Goal: Transaction & Acquisition: Book appointment/travel/reservation

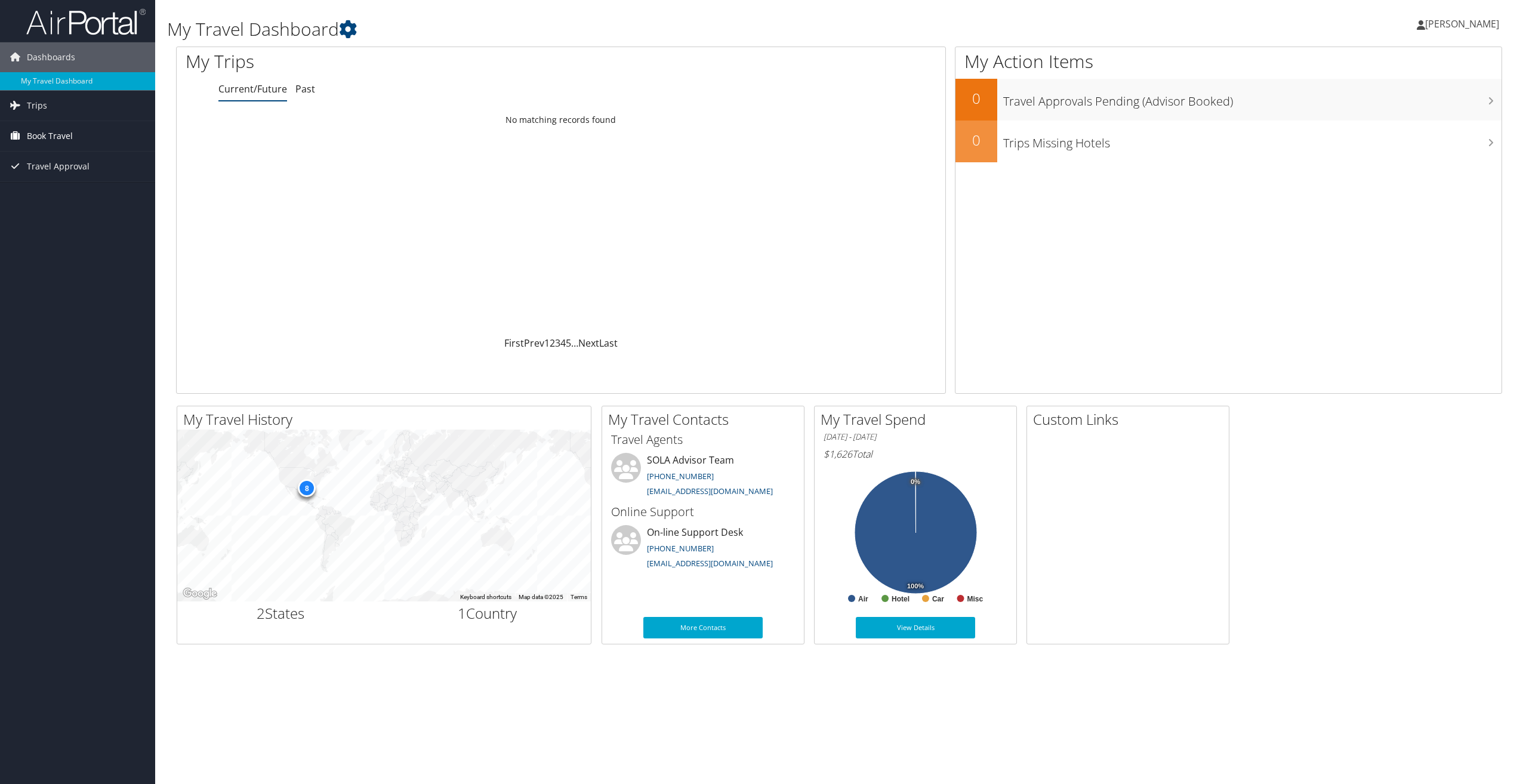
click at [63, 137] on span "Book Travel" at bounding box center [50, 136] width 46 height 30
click at [85, 159] on link "Approval Request (Beta)" at bounding box center [77, 160] width 155 height 18
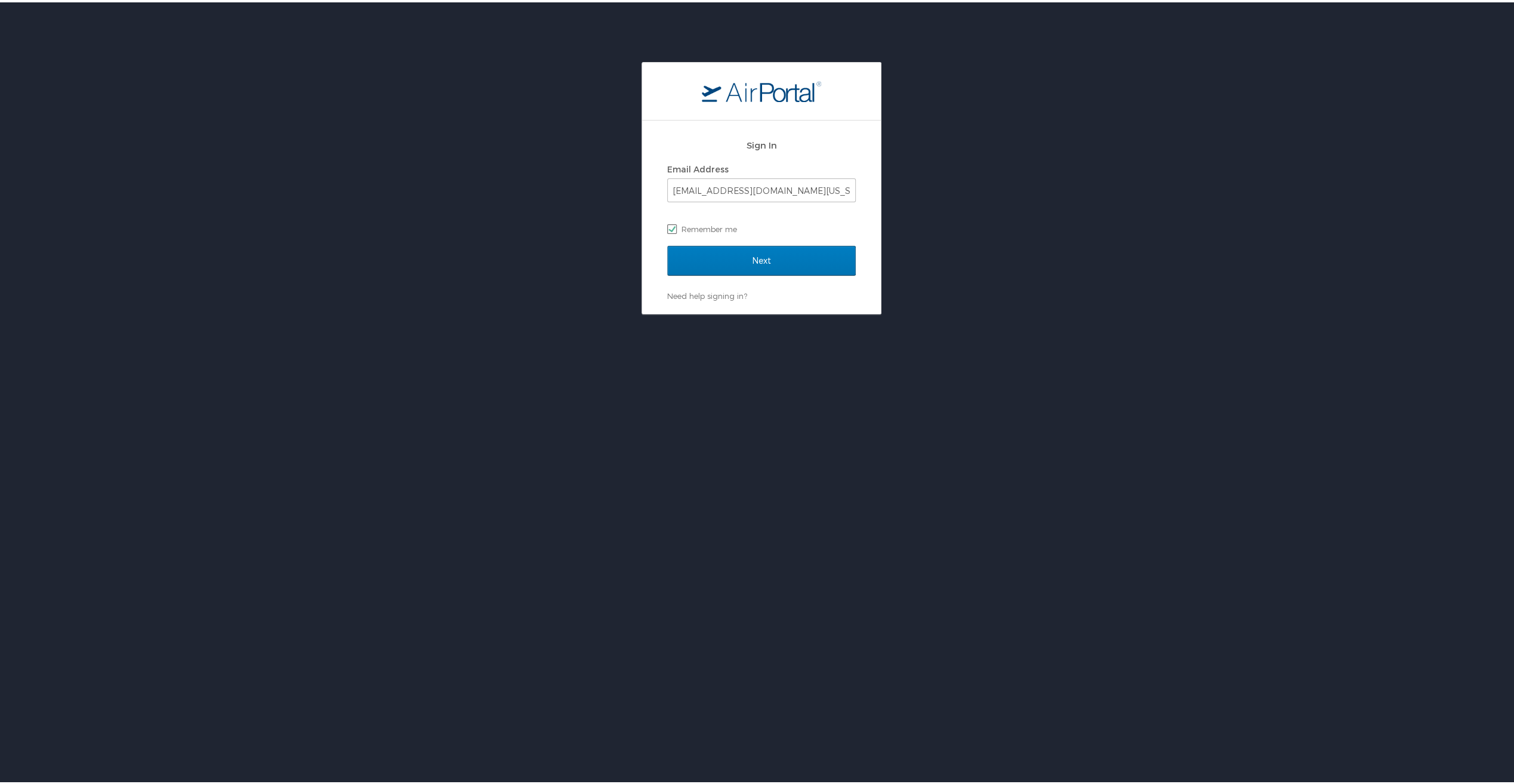
click at [706, 226] on label "Remember me" at bounding box center [761, 227] width 189 height 18
click at [675, 226] on input "Remember me" at bounding box center [671, 226] width 8 height 8
checkbox input "false"
click at [742, 255] on input "Next" at bounding box center [761, 258] width 189 height 30
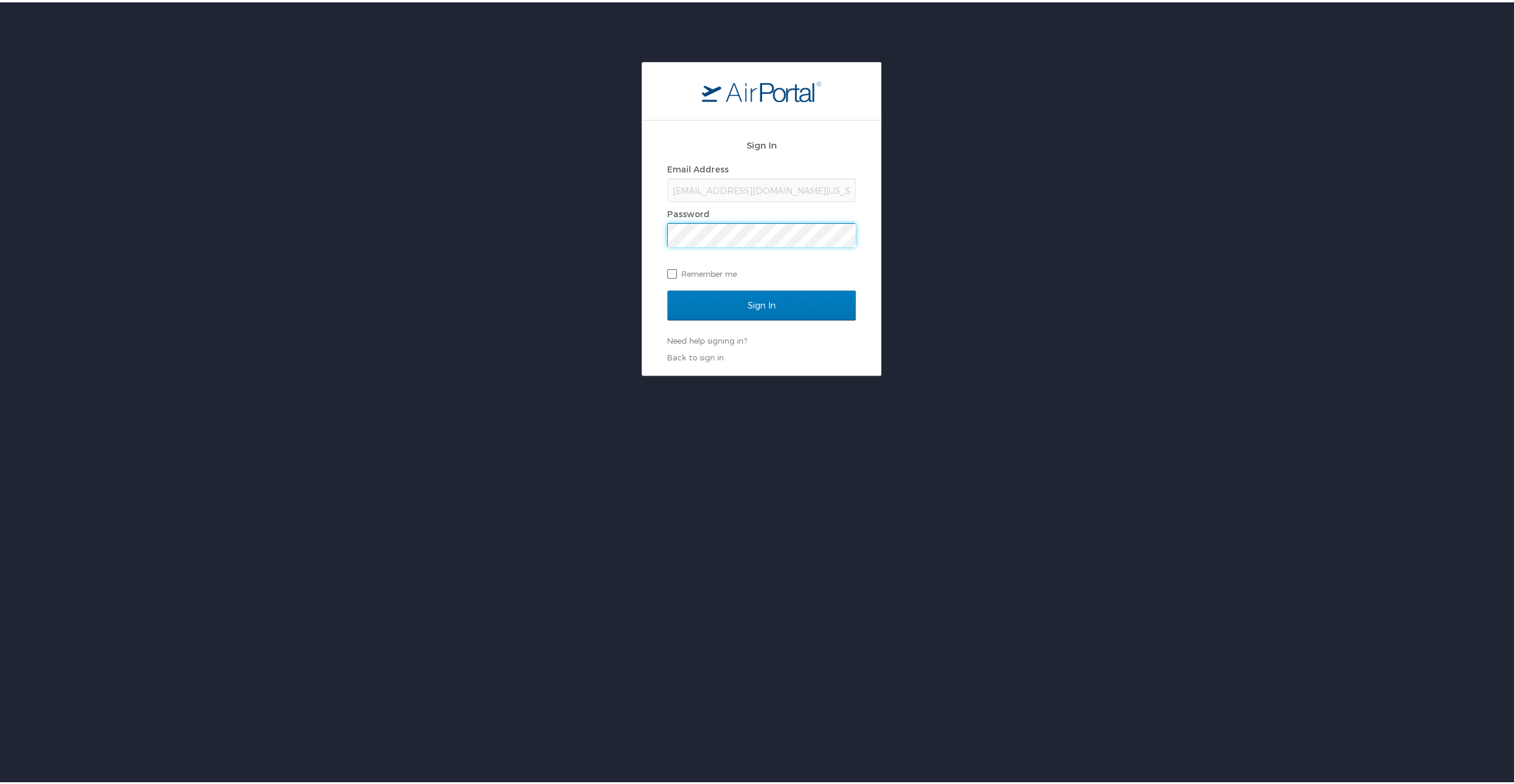
click at [667, 268] on label "Remember me" at bounding box center [761, 271] width 189 height 18
click at [667, 268] on input "Remember me" at bounding box center [671, 270] width 8 height 8
checkbox input "true"
click at [728, 299] on input "Sign In" at bounding box center [761, 303] width 189 height 30
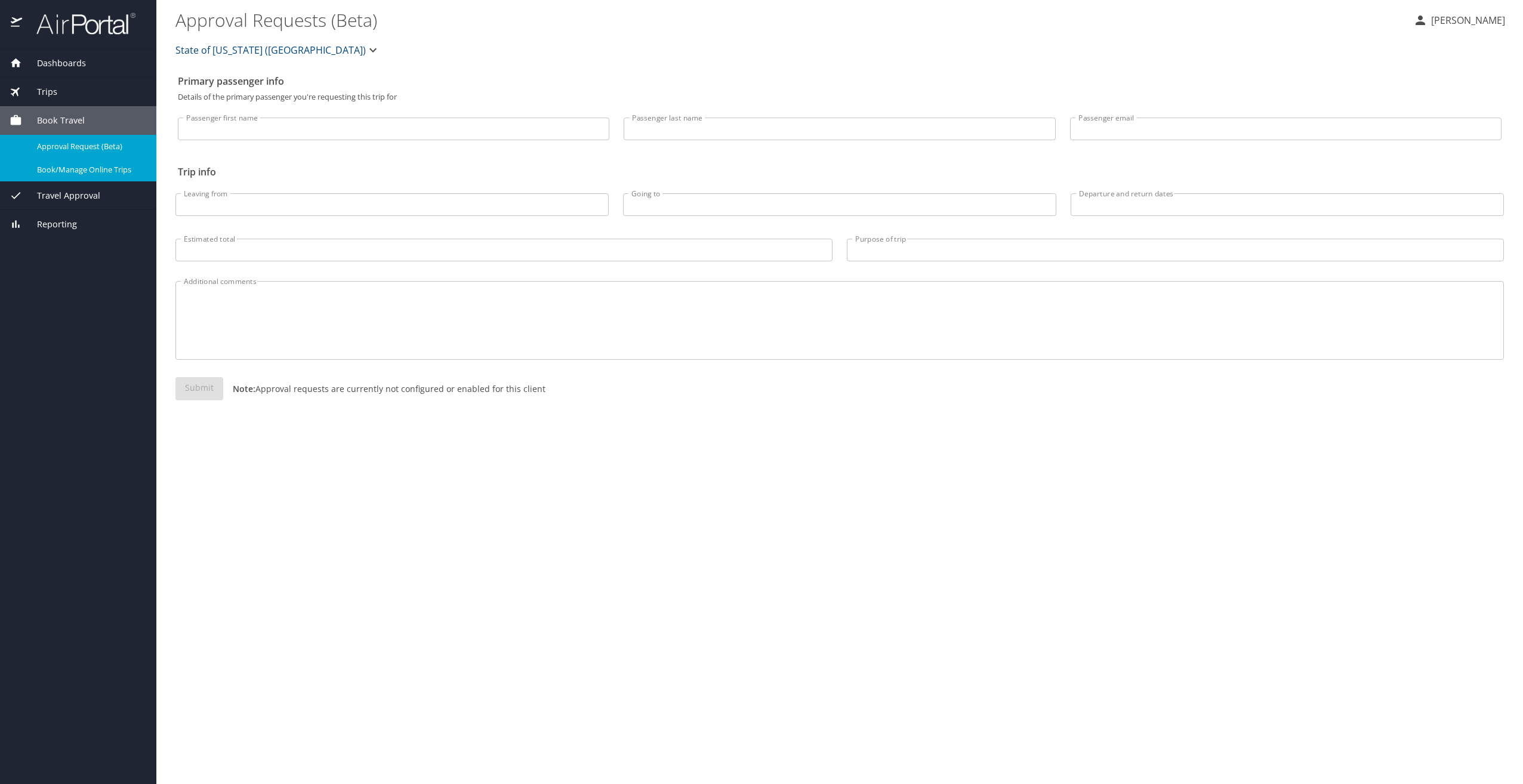
click at [87, 169] on span "Book/Manage Online Trips" at bounding box center [90, 170] width 105 height 12
